Goal: Download file/media

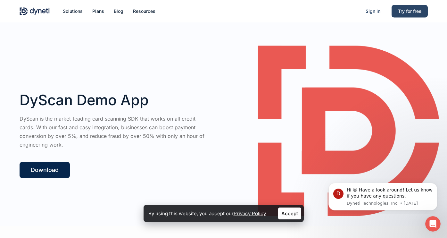
click at [406, 13] on span "Try for free" at bounding box center [409, 10] width 23 height 5
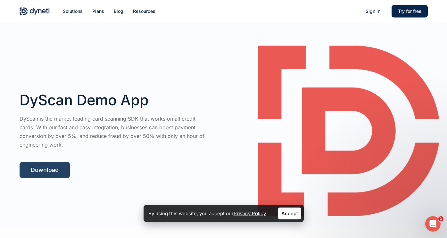
click at [50, 165] on link "Download" at bounding box center [45, 170] width 50 height 16
